Goal: Task Accomplishment & Management: Complete application form

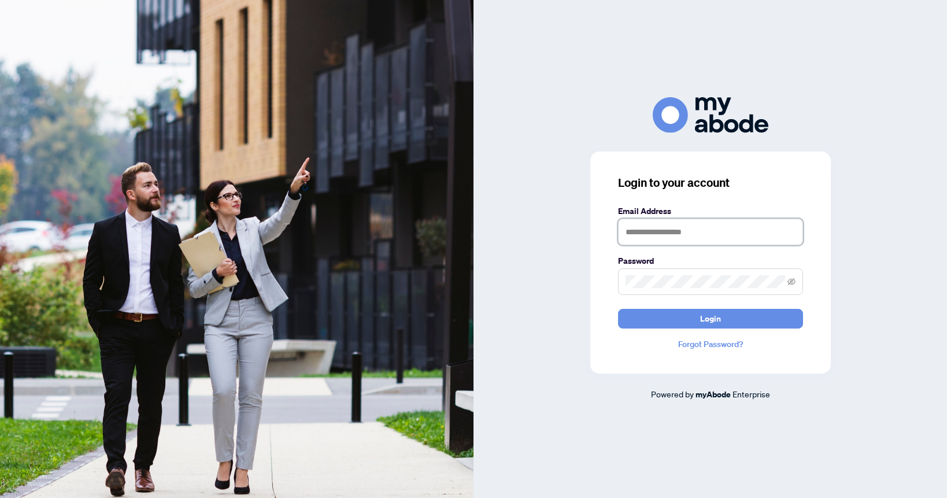
type input "**********"
click at [710, 318] on button "Login" at bounding box center [710, 319] width 185 height 20
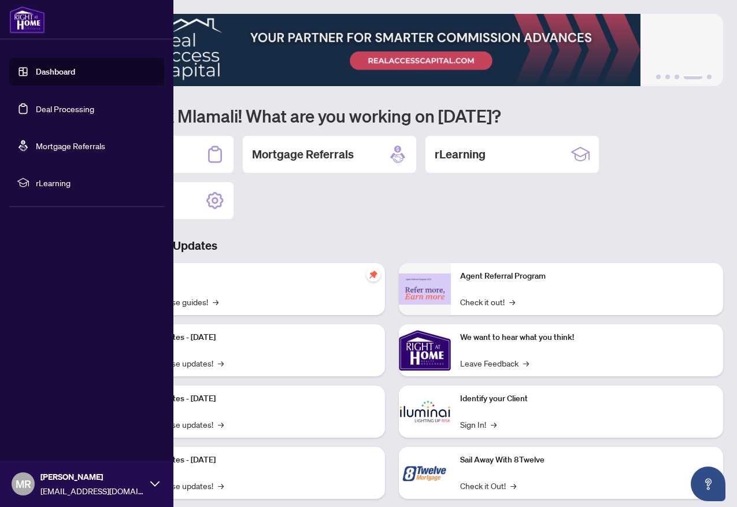
click at [47, 73] on link "Dashboard" at bounding box center [55, 72] width 39 height 10
click at [43, 108] on link "Deal Processing" at bounding box center [65, 109] width 58 height 10
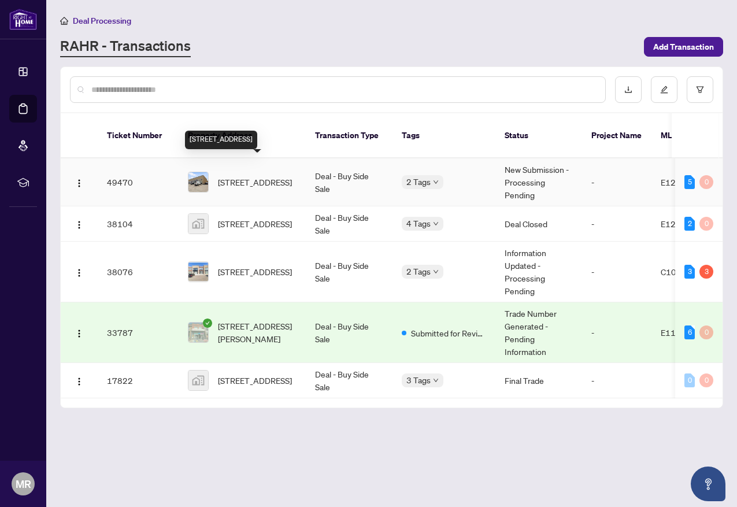
click at [236, 176] on span "[STREET_ADDRESS]" at bounding box center [255, 182] width 74 height 13
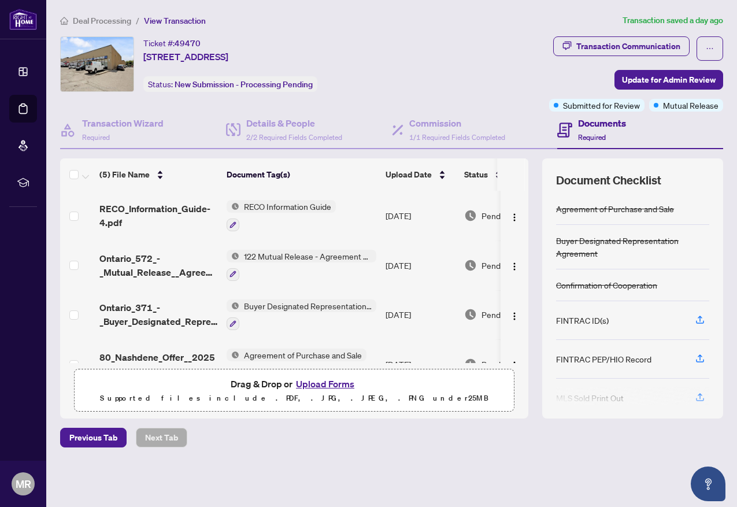
click at [320, 379] on button "Upload Forms" at bounding box center [325, 384] width 65 height 15
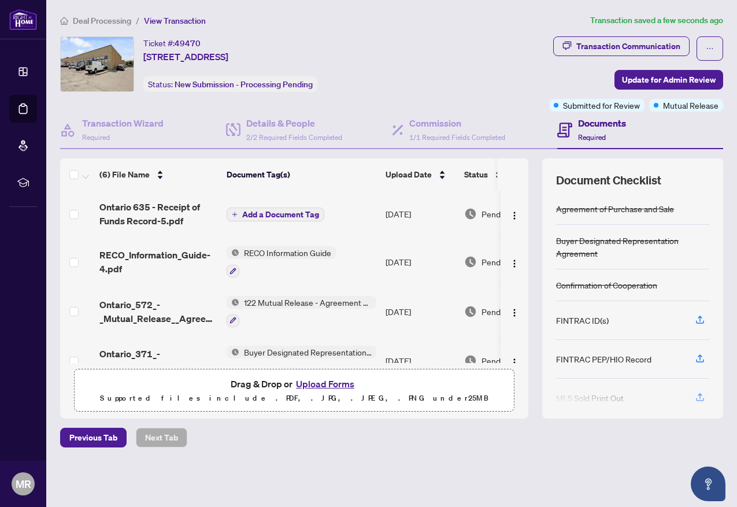
click at [261, 215] on span "Add a Document Tag" at bounding box center [280, 215] width 77 height 8
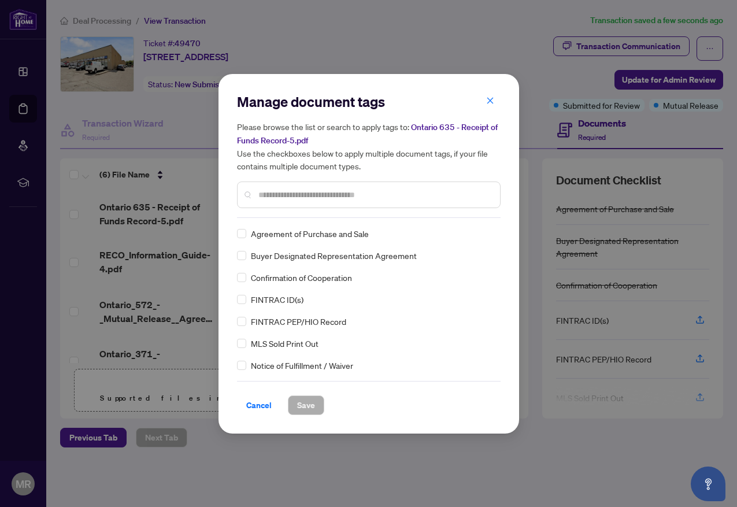
click at [297, 216] on div "Manage document tags Please browse the list or search to apply tags to: Ontario…" at bounding box center [369, 156] width 264 height 126
click at [287, 194] on input "text" at bounding box center [375, 195] width 233 height 13
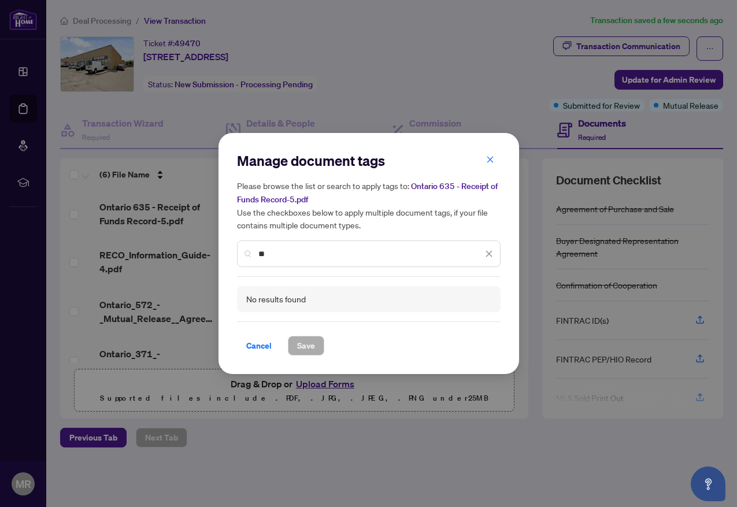
type input "*"
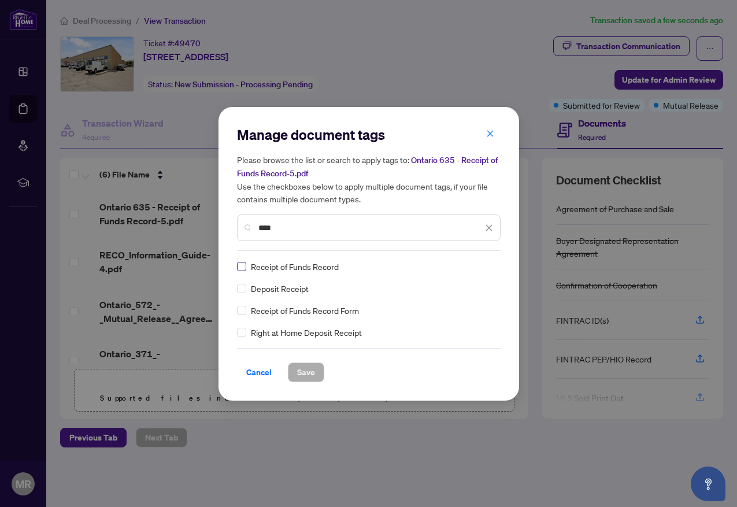
type input "****"
click at [238, 312] on span at bounding box center [241, 310] width 9 height 9
click at [244, 264] on span at bounding box center [241, 266] width 9 height 9
click at [302, 369] on span "Save" at bounding box center [306, 372] width 18 height 19
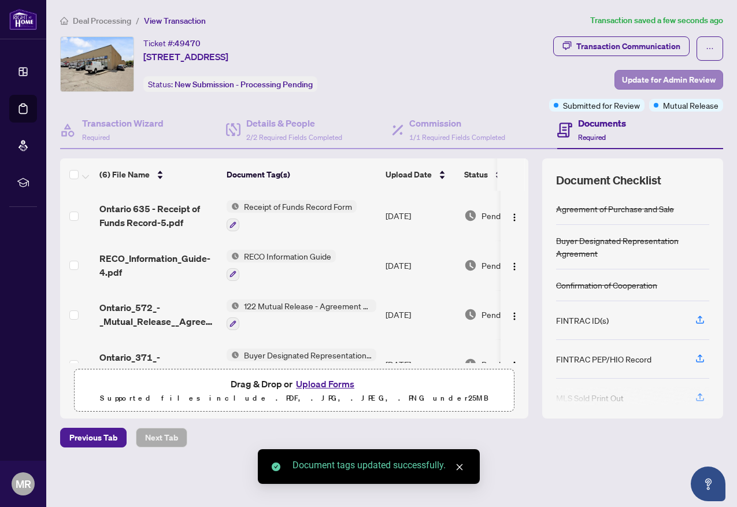
click at [650, 78] on span "Update for Admin Review" at bounding box center [669, 80] width 94 height 19
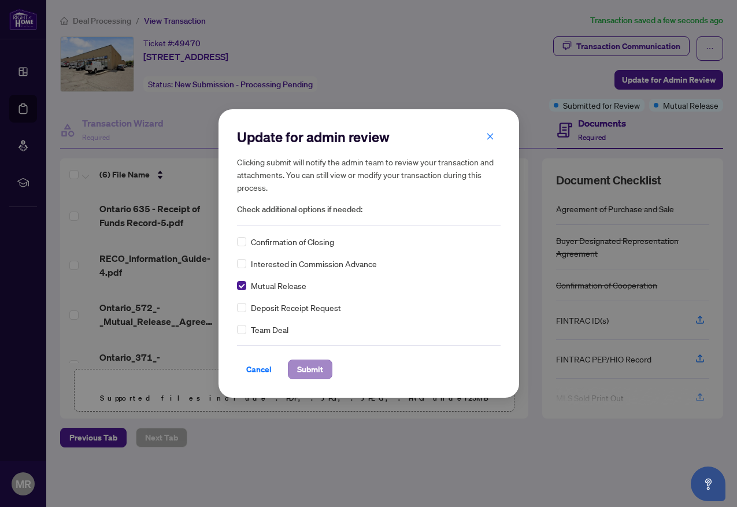
click at [312, 371] on span "Submit" at bounding box center [310, 369] width 26 height 19
